Goal: Information Seeking & Learning: Learn about a topic

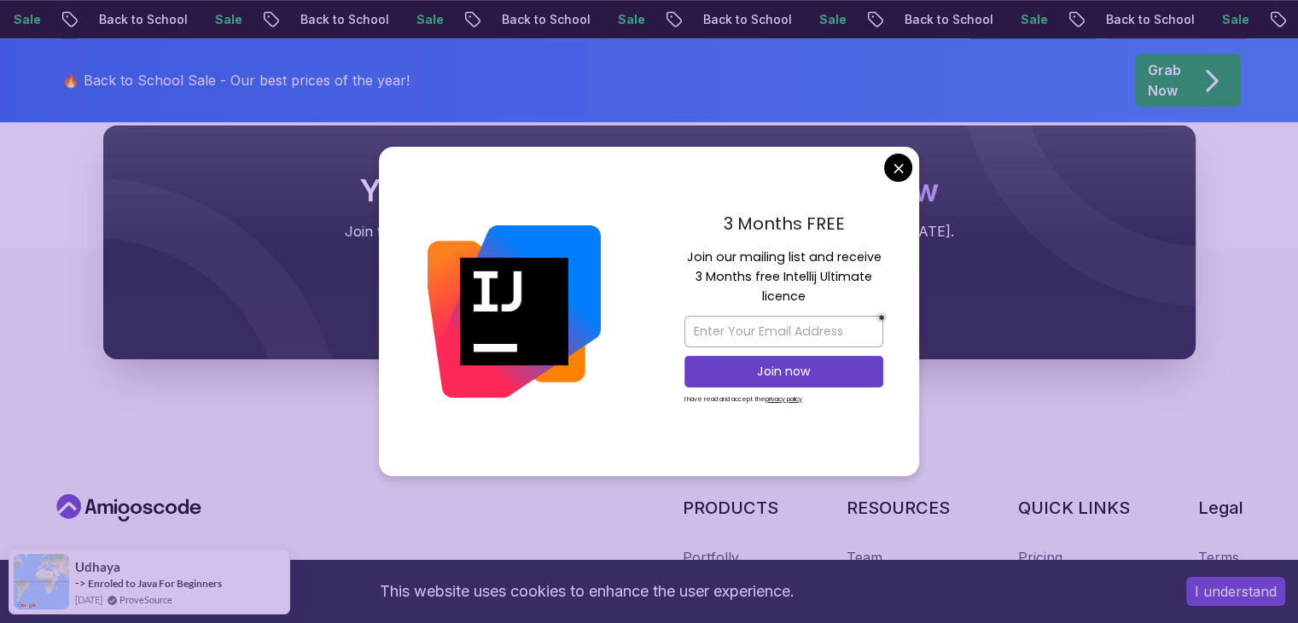
scroll to position [1522, 0]
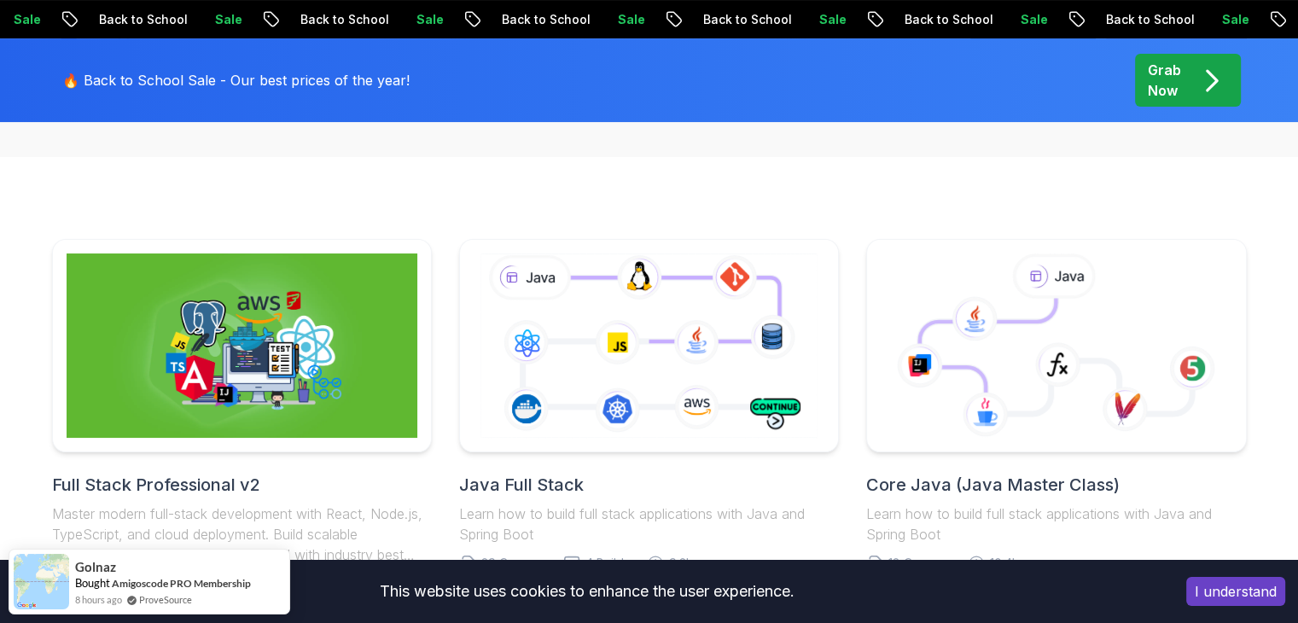
scroll to position [341, 0]
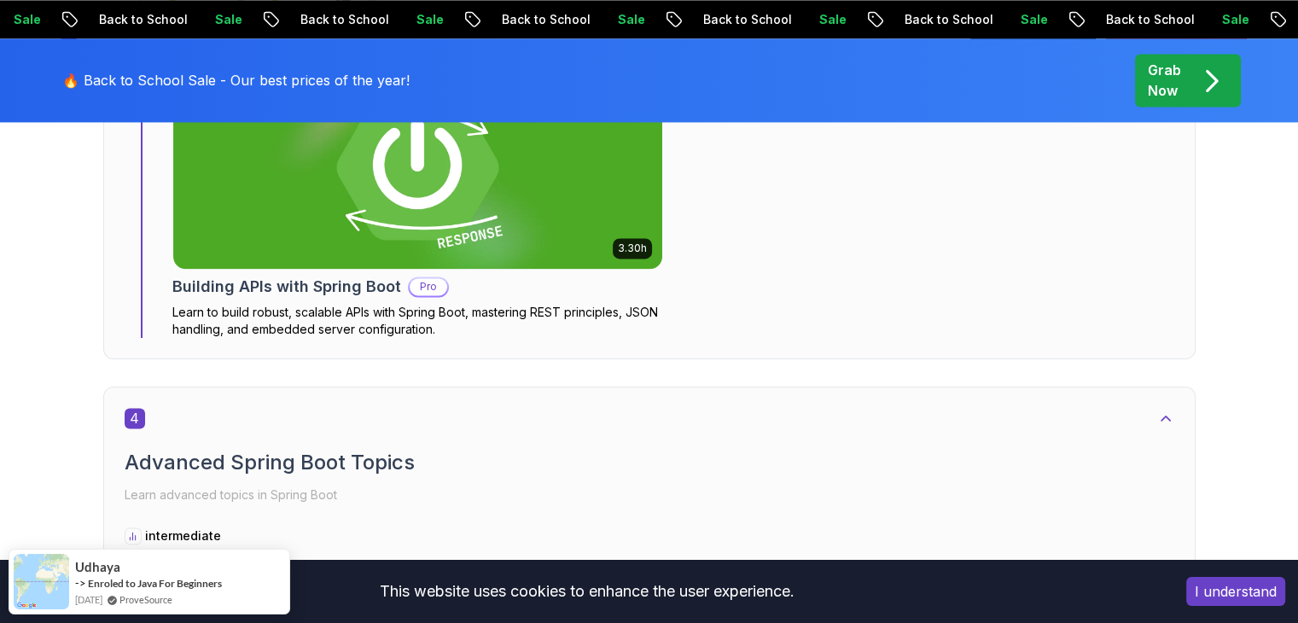
scroll to position [2731, 0]
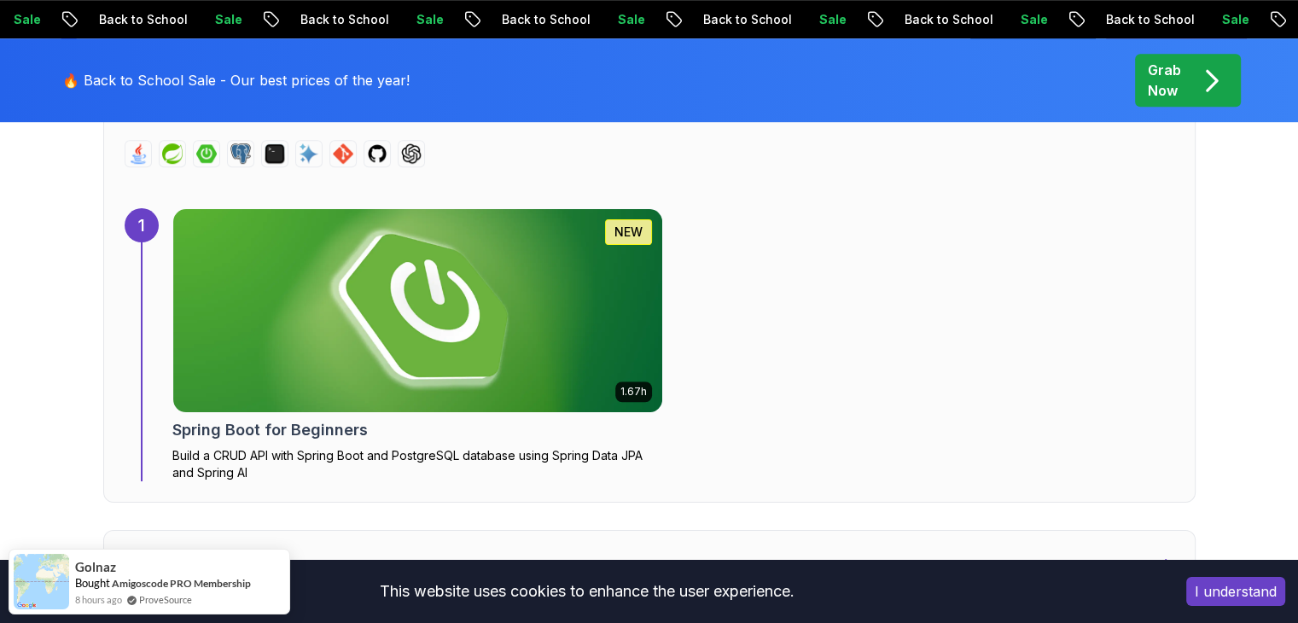
scroll to position [1195, 0]
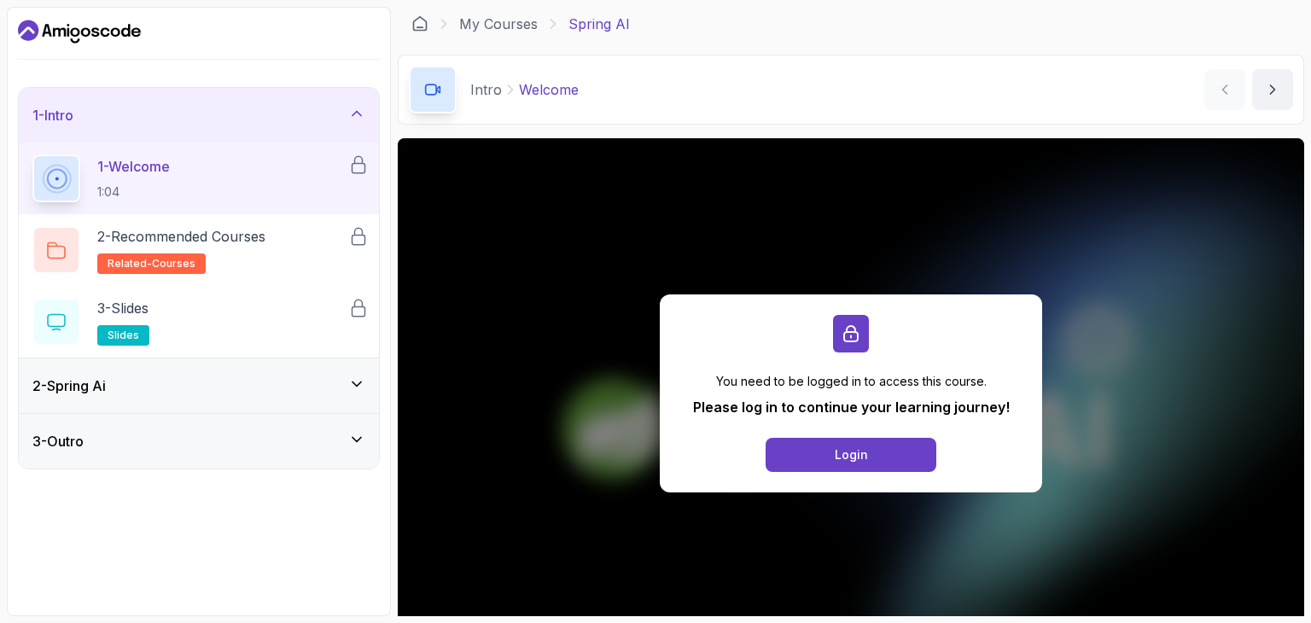
click at [352, 398] on div "2 - Spring Ai" at bounding box center [199, 385] width 360 height 55
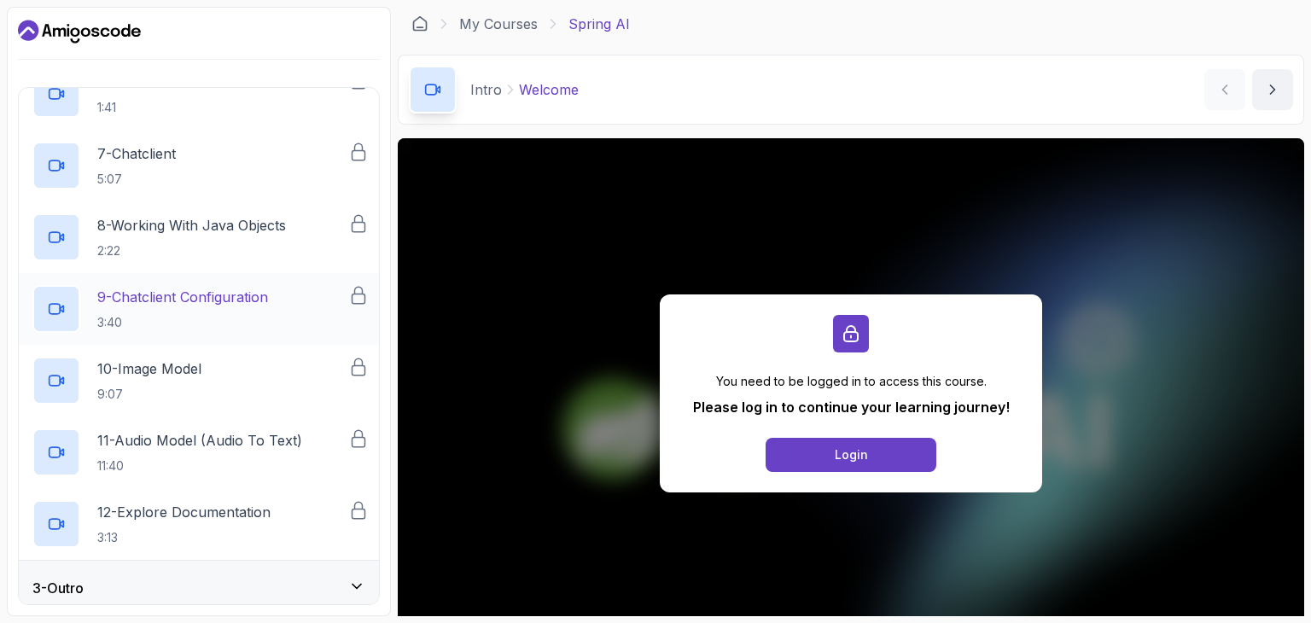
scroll to position [509, 0]
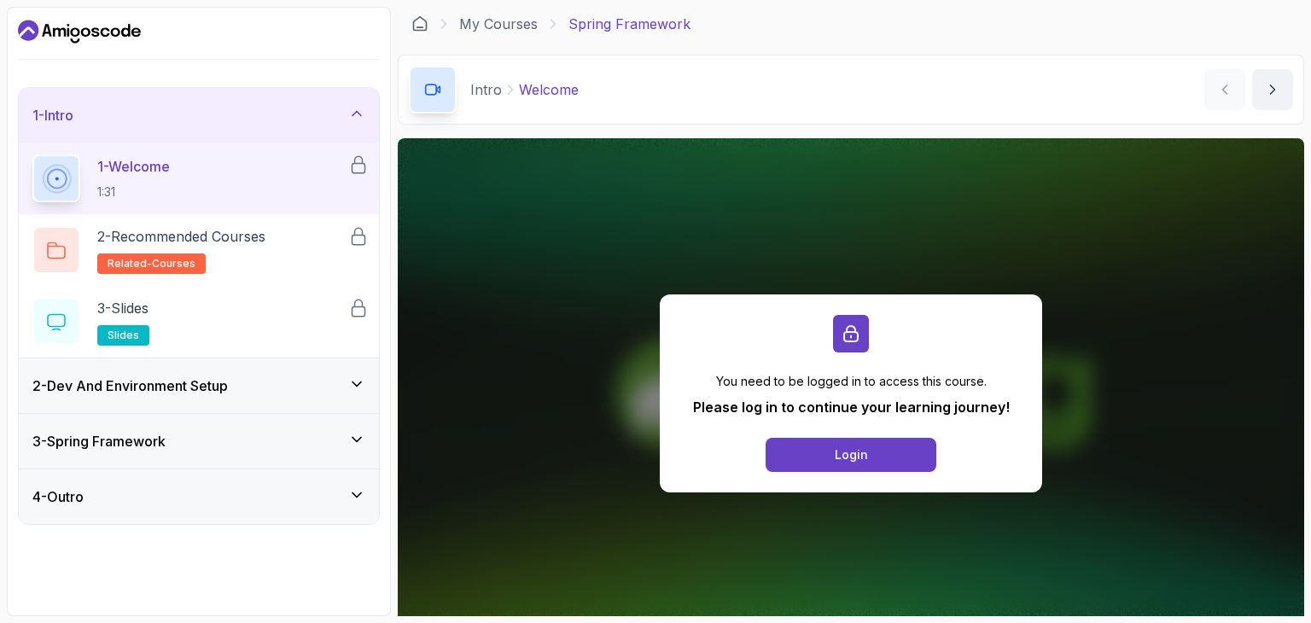
click at [250, 384] on div "2 - Dev And Environment Setup" at bounding box center [198, 385] width 333 height 20
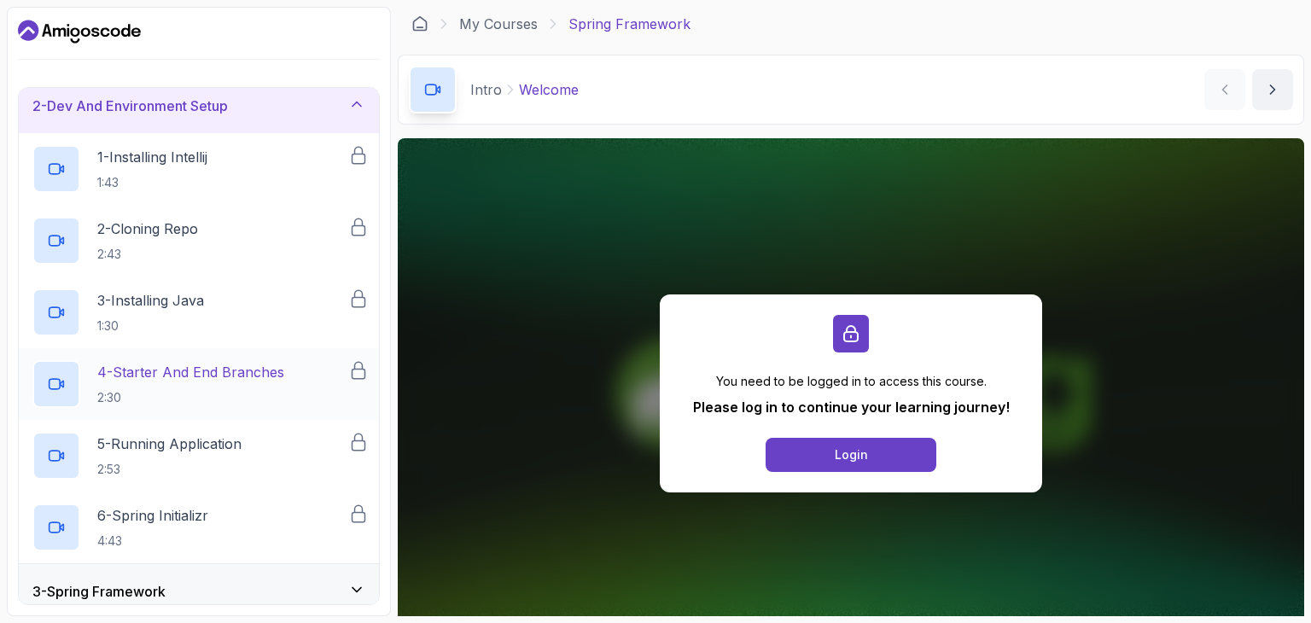
scroll to position [133, 0]
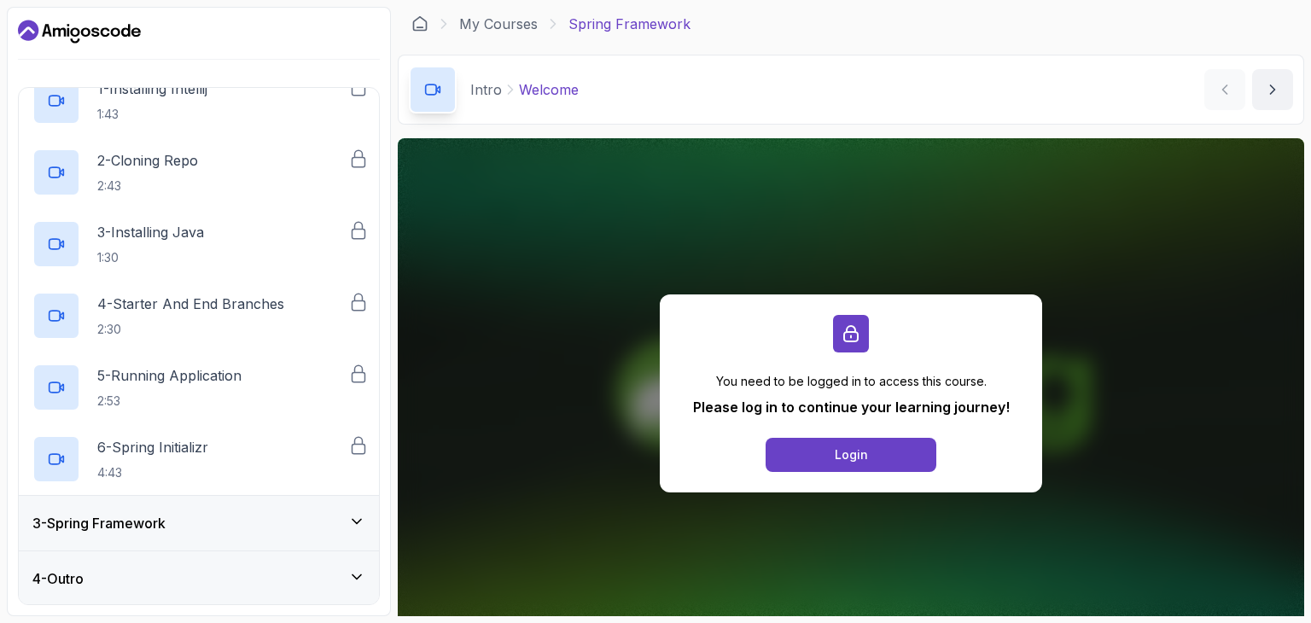
click at [189, 530] on div "3 - Spring Framework" at bounding box center [198, 523] width 333 height 20
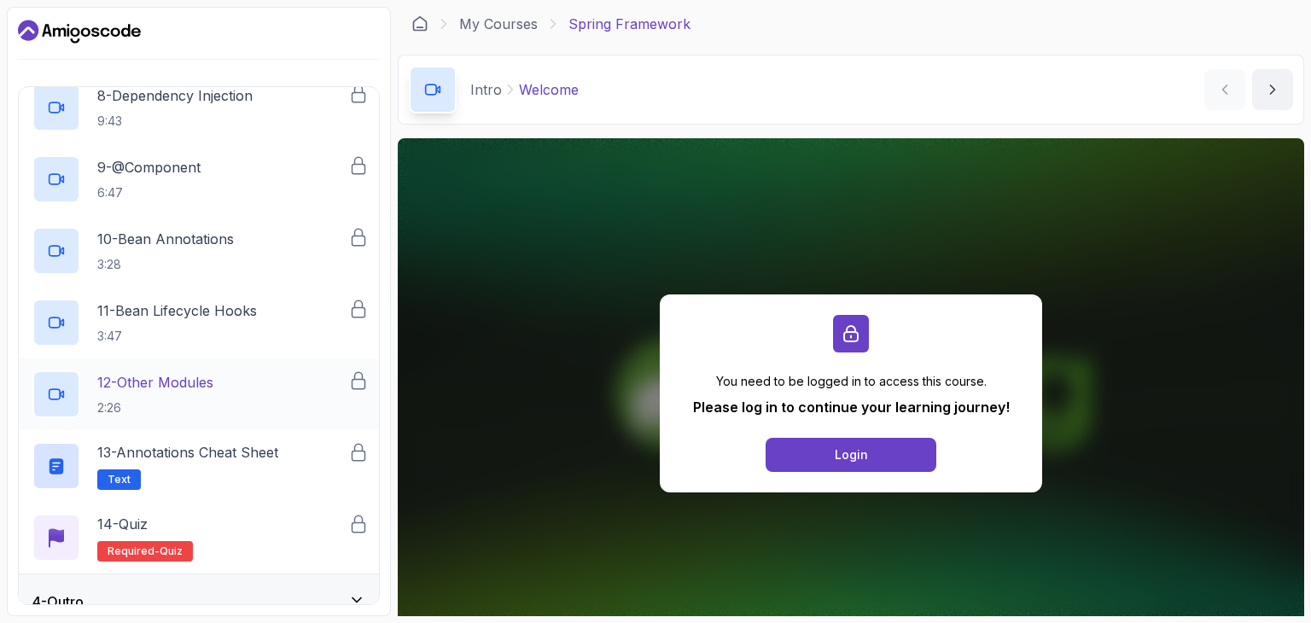
scroll to position [707, 0]
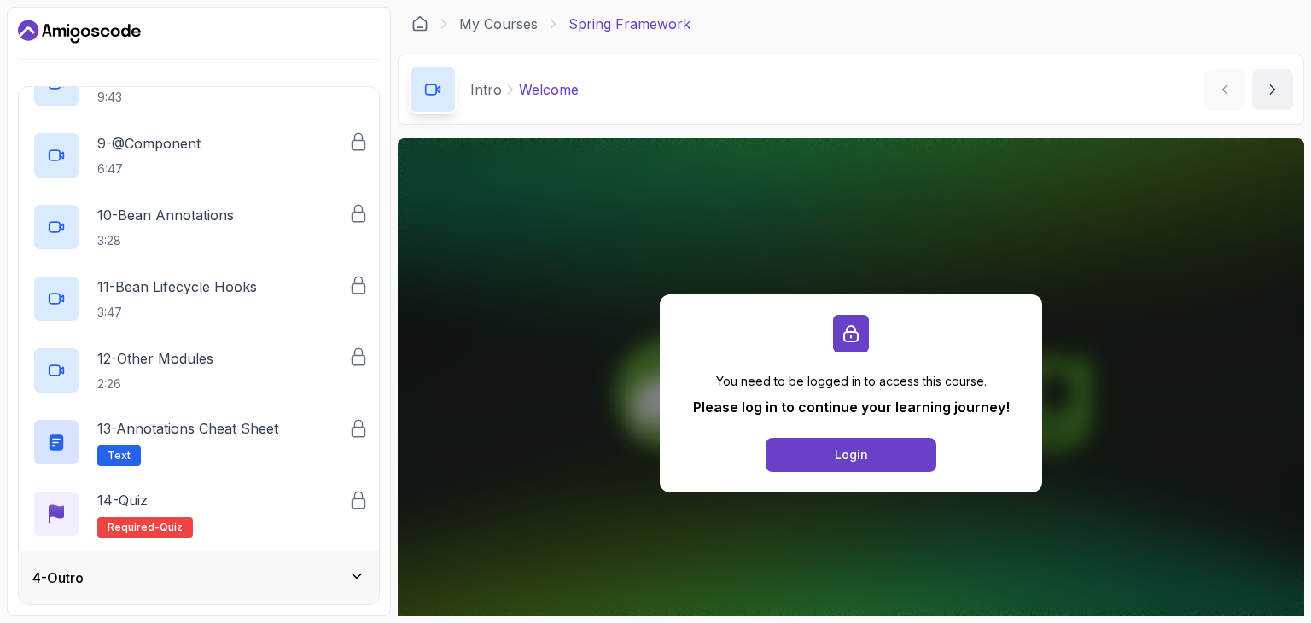
click at [201, 573] on div "4 - Outro" at bounding box center [198, 577] width 333 height 20
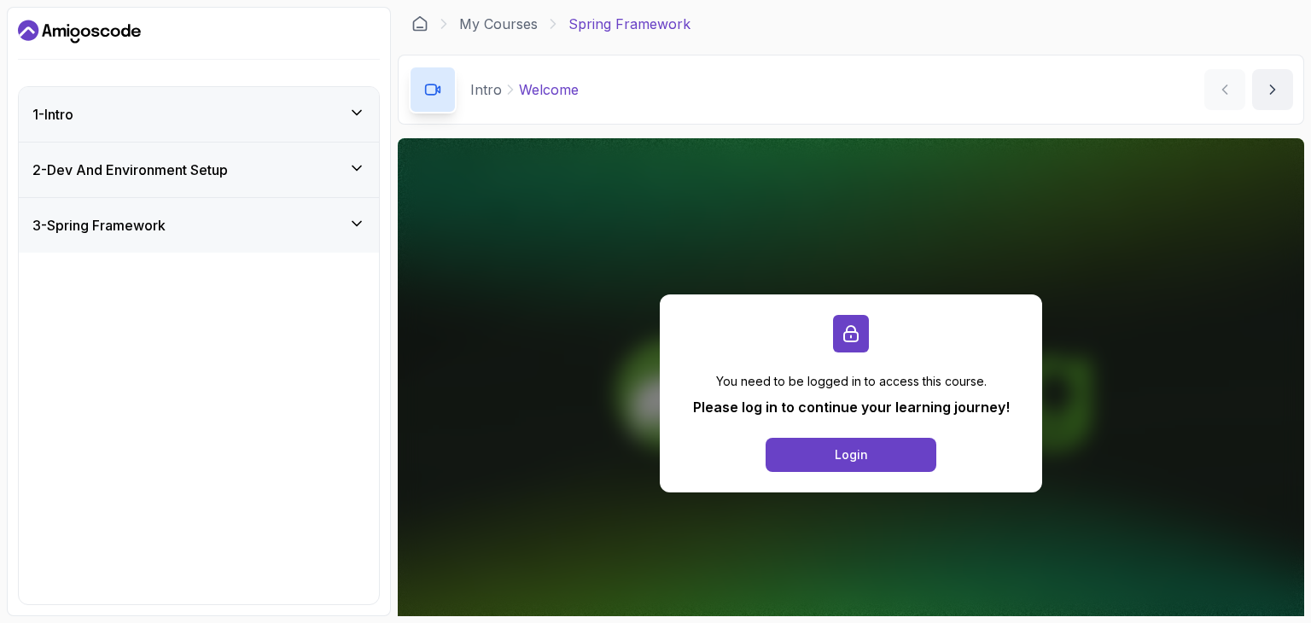
scroll to position [0, 0]
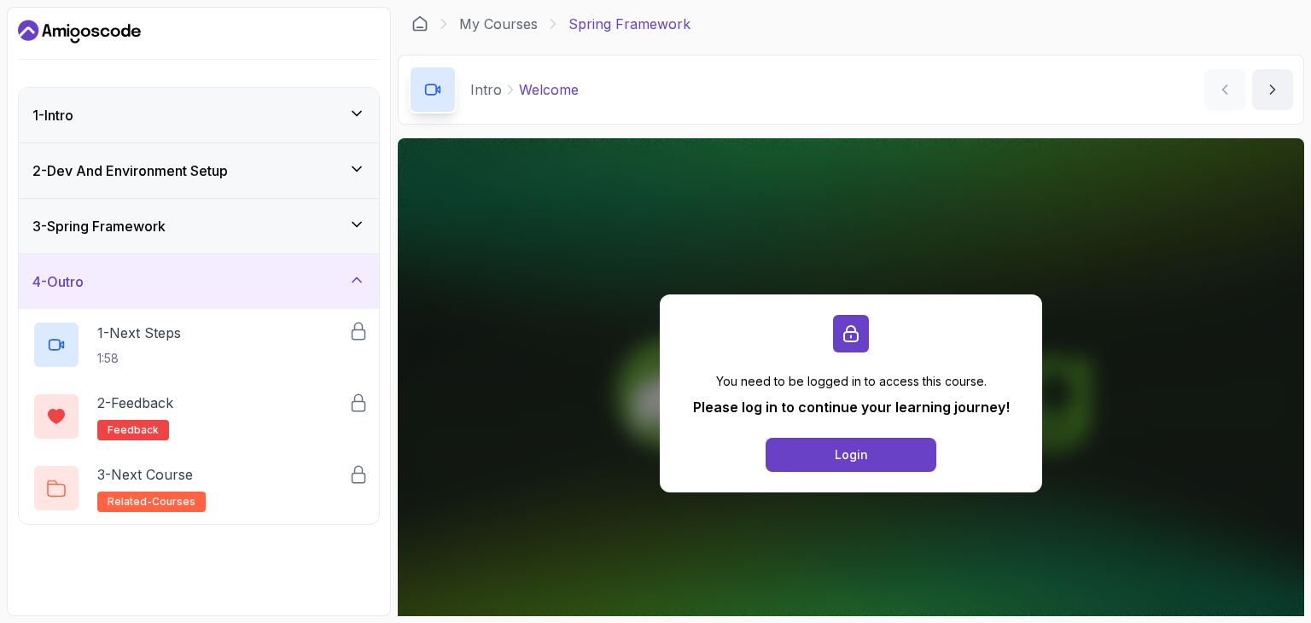
click at [237, 136] on div "1 - Intro" at bounding box center [199, 115] width 360 height 55
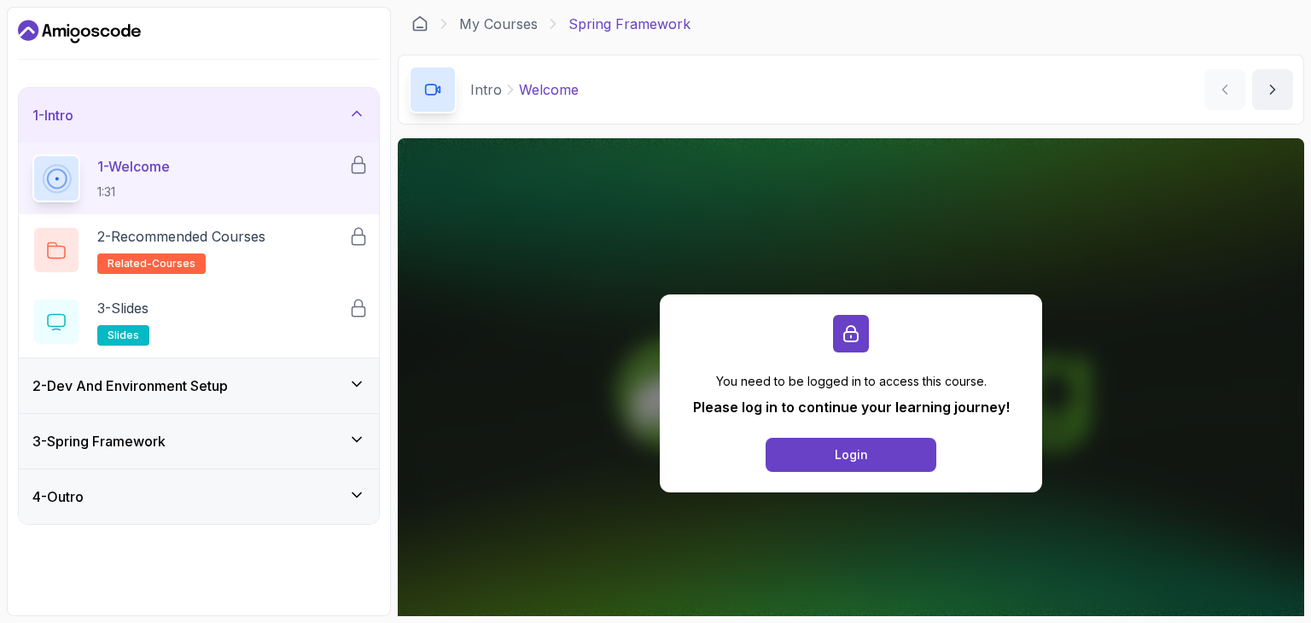
click at [228, 388] on h3 "2 - Dev And Environment Setup" at bounding box center [129, 385] width 195 height 20
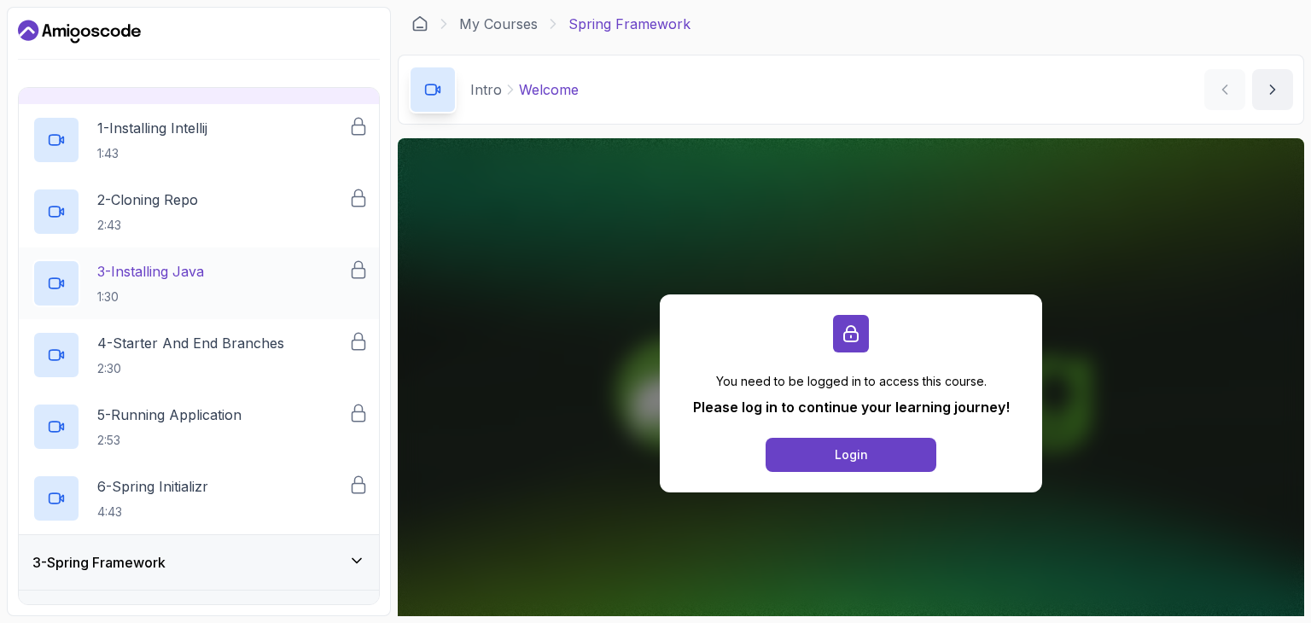
scroll to position [133, 0]
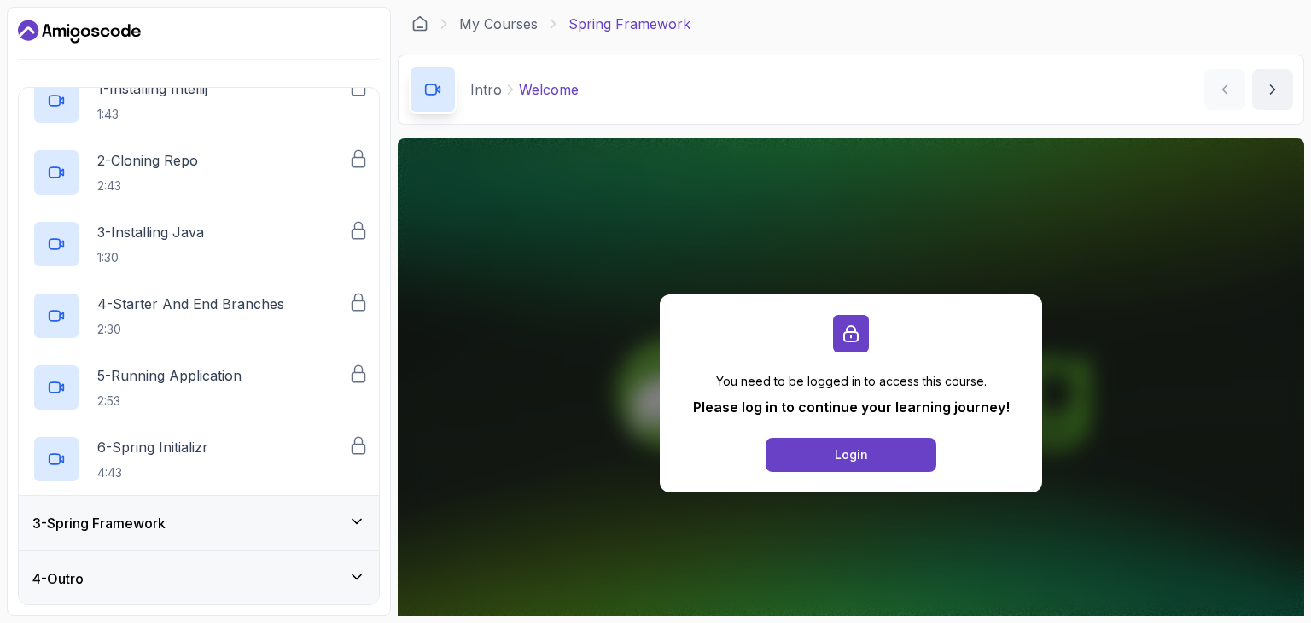
click at [109, 524] on h3 "3 - Spring Framework" at bounding box center [98, 523] width 133 height 20
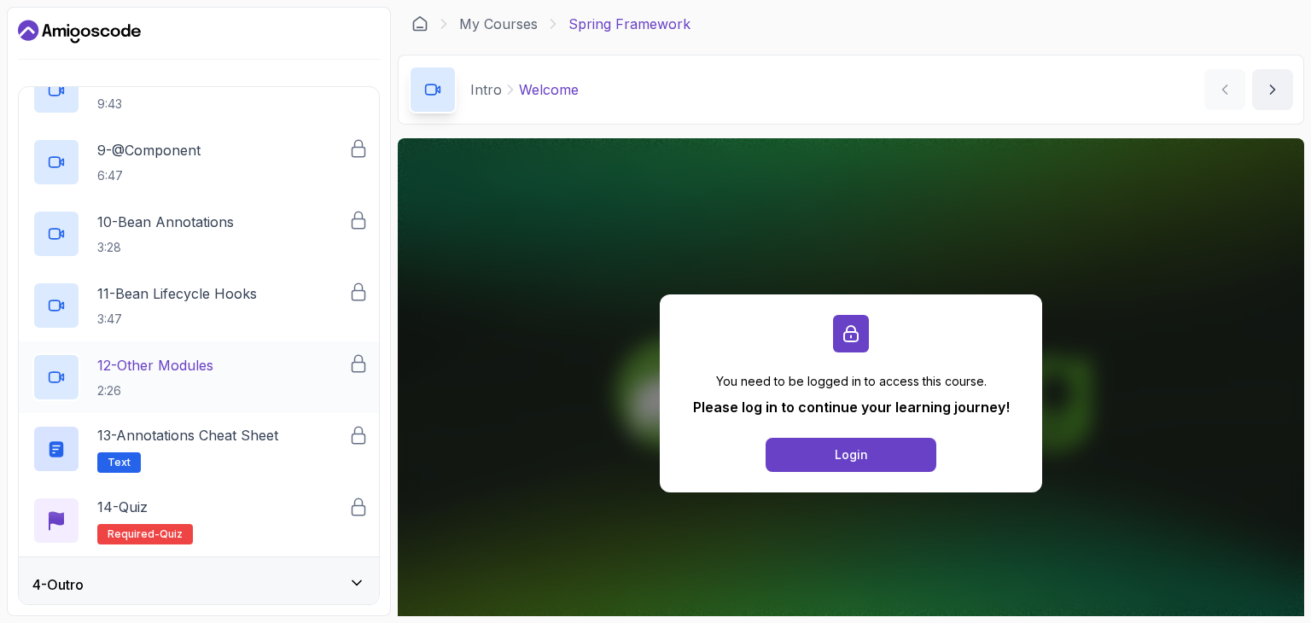
scroll to position [707, 0]
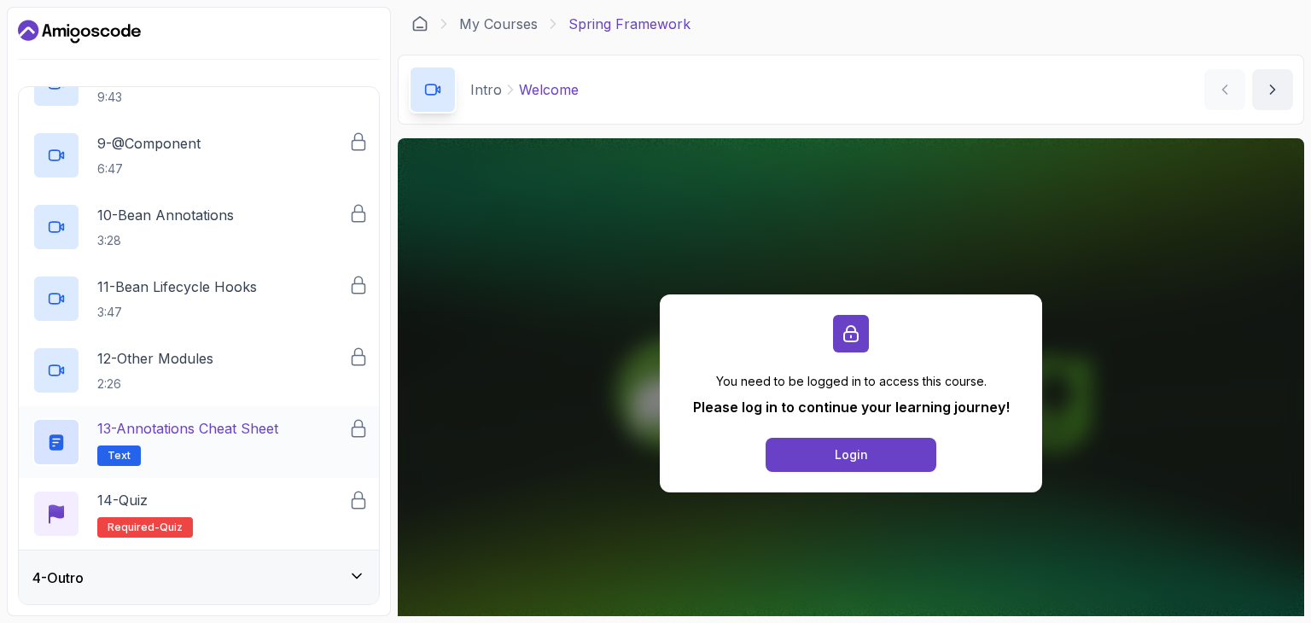
click at [165, 451] on h2 "13 - Annotations Cheat Sheet Text" at bounding box center [187, 442] width 181 height 48
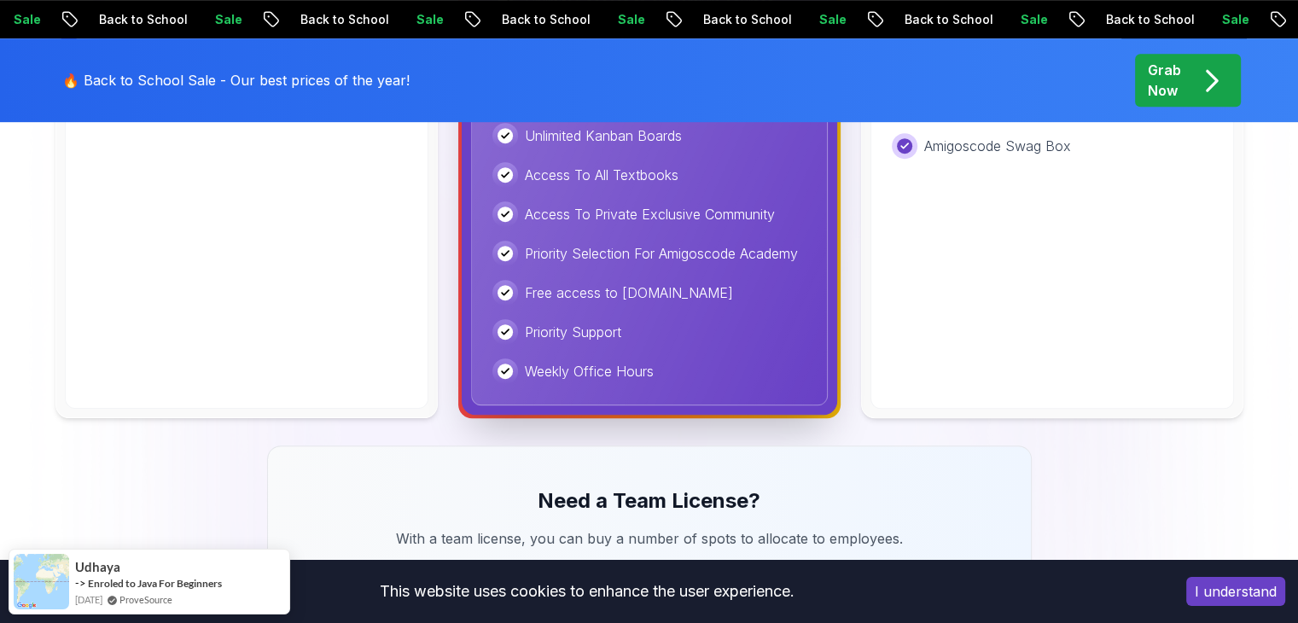
scroll to position [1195, 0]
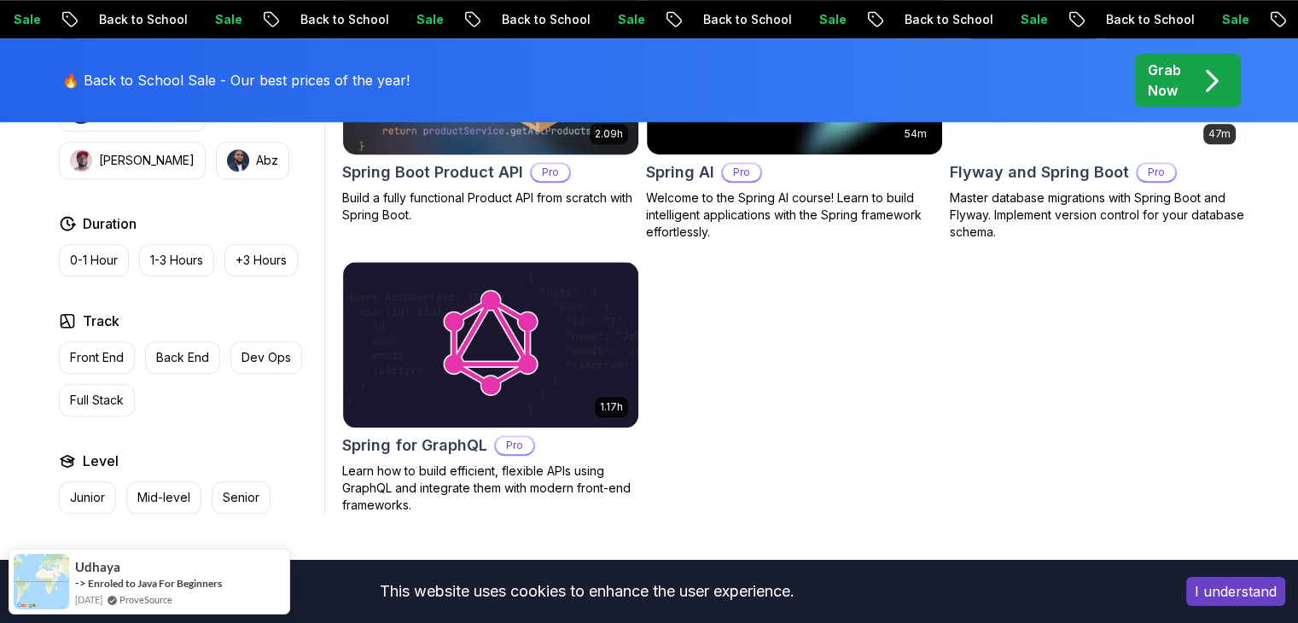
scroll to position [1280, 0]
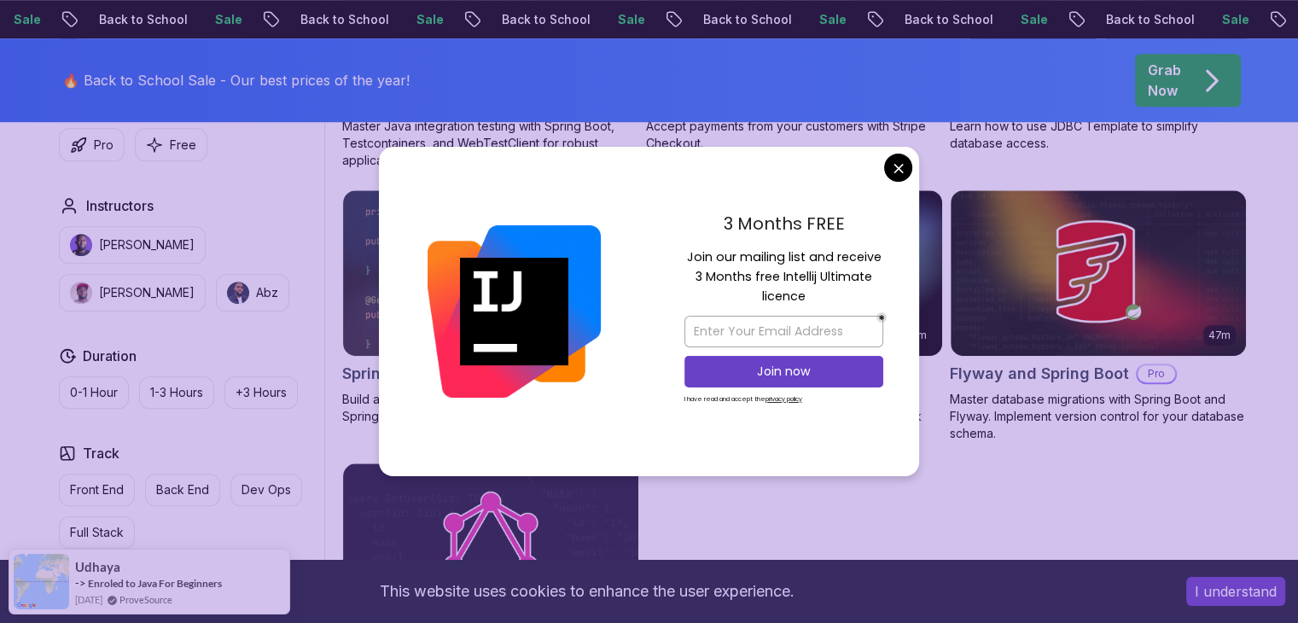
click at [900, 169] on body "Sale Back to School Sale Back to School Sale Back to School Sale Back to School…" at bounding box center [649, 174] width 1298 height 2909
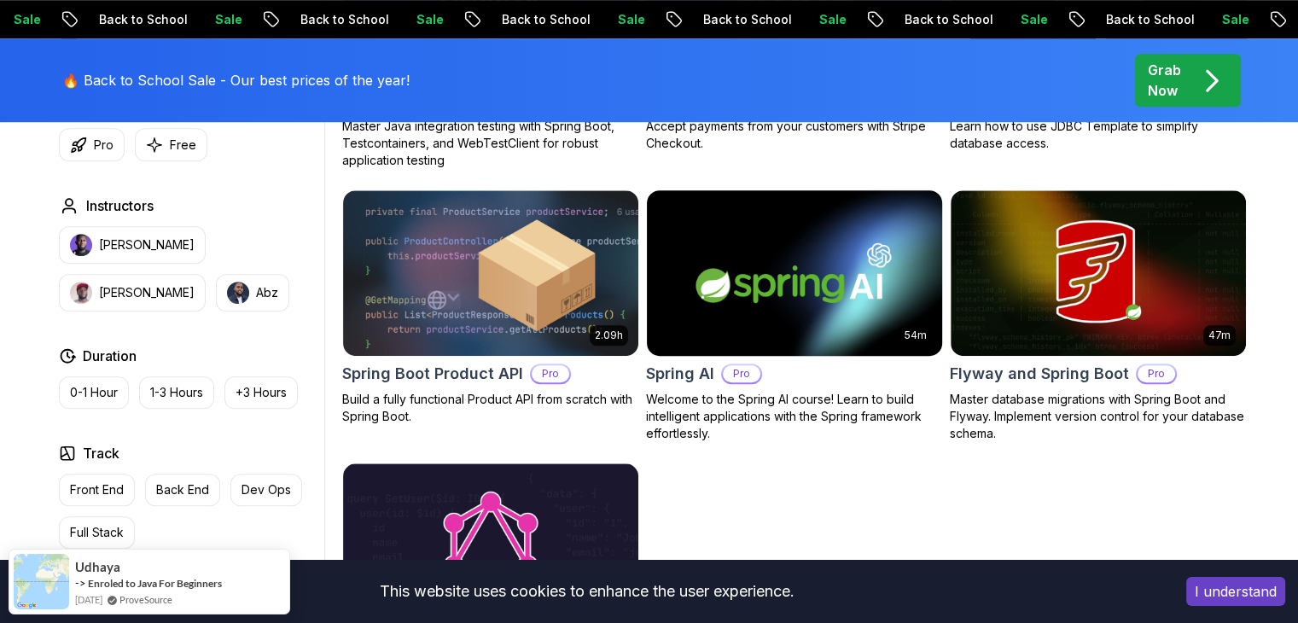
click at [852, 270] on img at bounding box center [794, 272] width 310 height 173
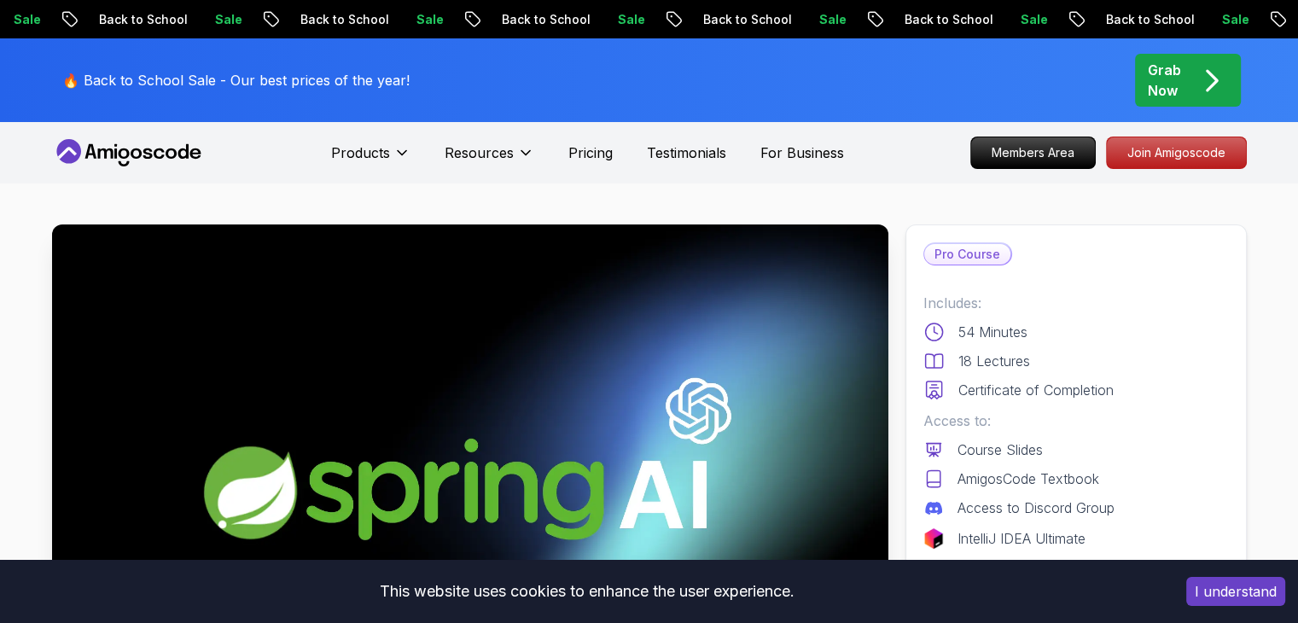
scroll to position [341, 0]
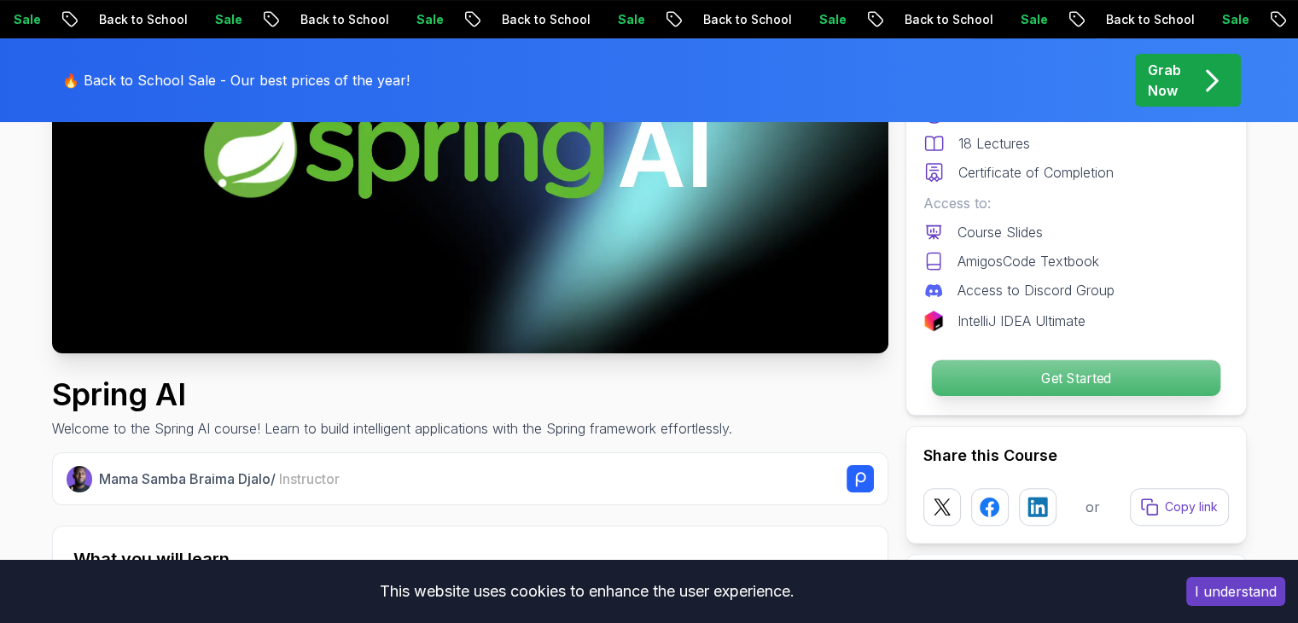
click at [975, 385] on p "Get Started" at bounding box center [1075, 378] width 288 height 36
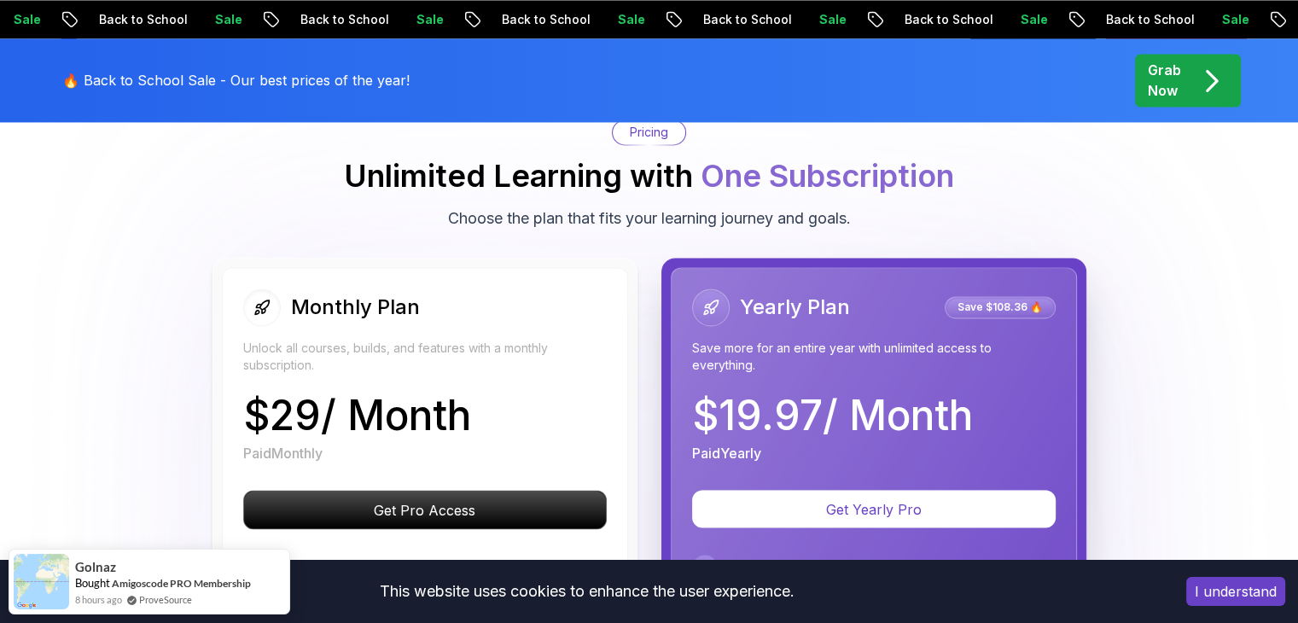
scroll to position [2858, 0]
